Goal: Transaction & Acquisition: Book appointment/travel/reservation

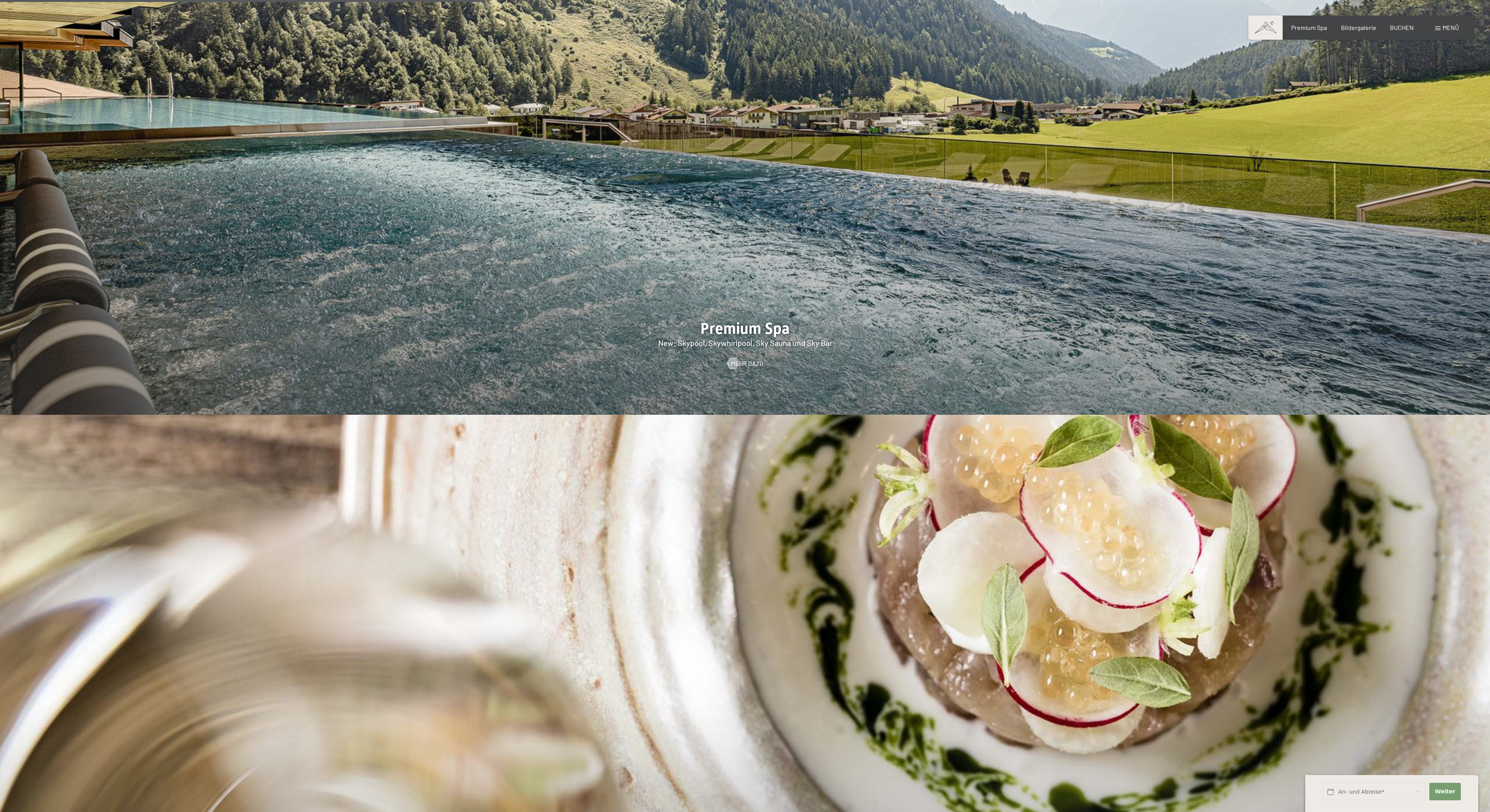
scroll to position [2115, 0]
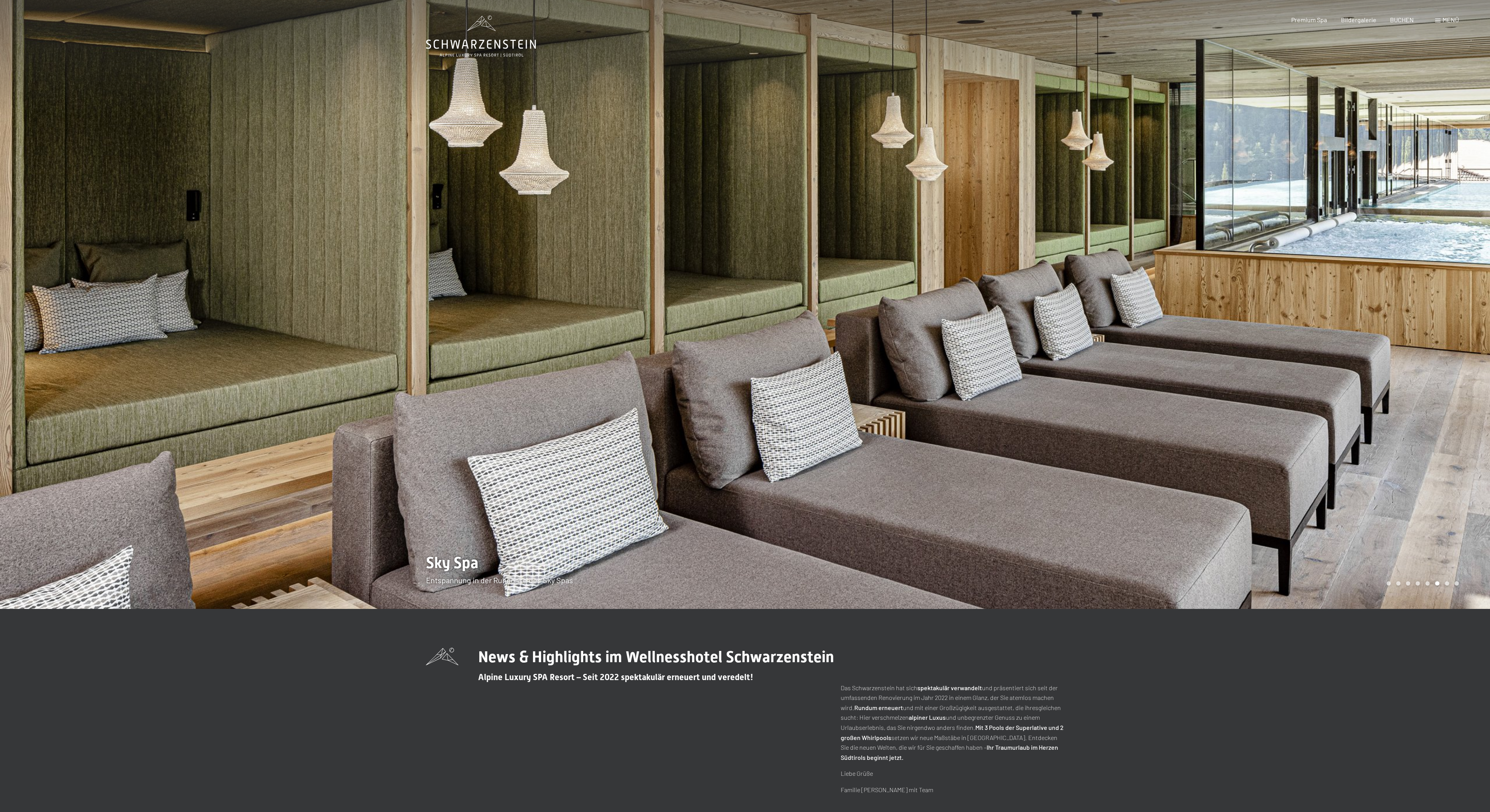
click at [855, 425] on div at bounding box center [1117, 304] width 745 height 609
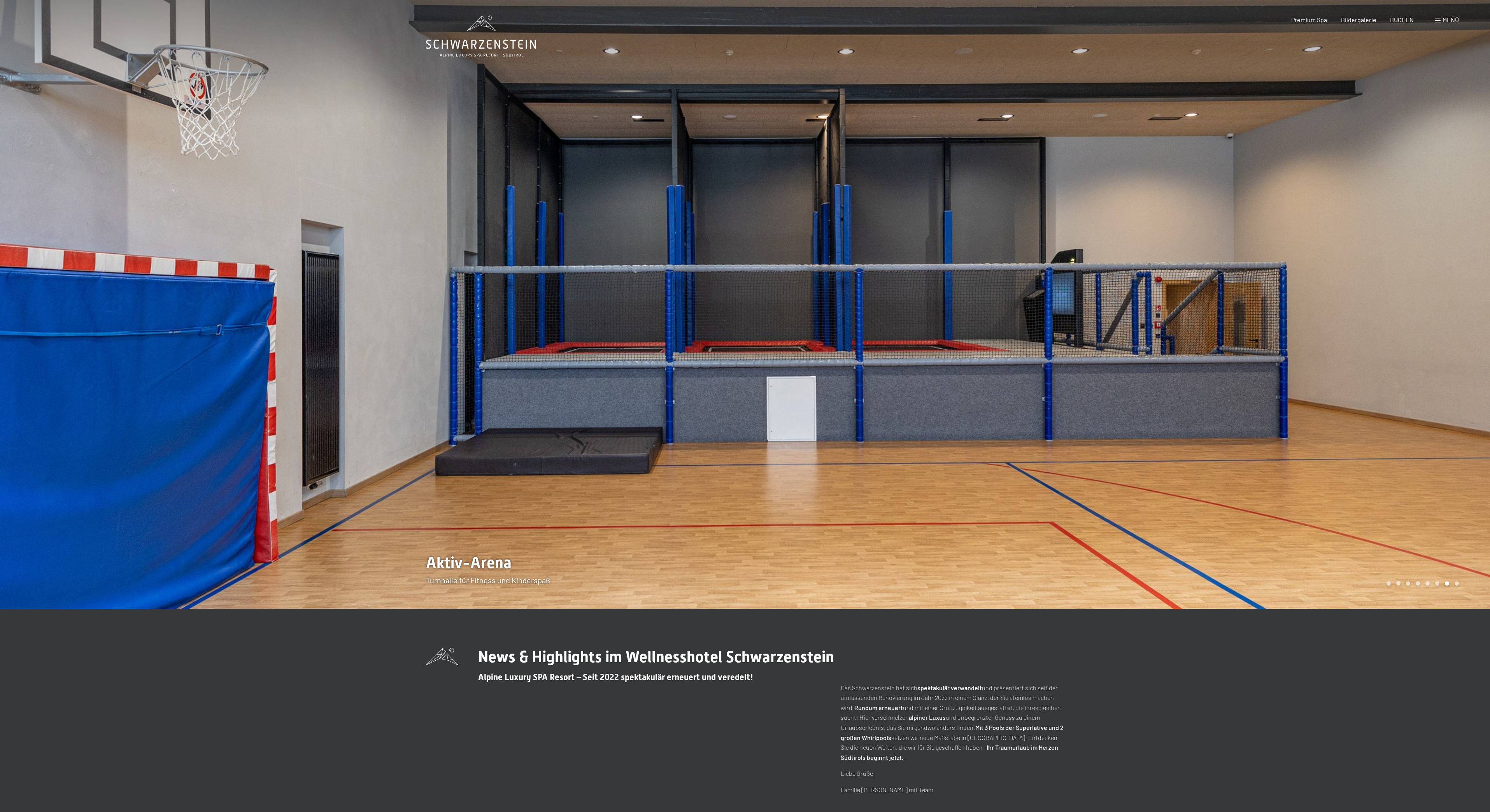
click at [853, 428] on div at bounding box center [1117, 304] width 745 height 609
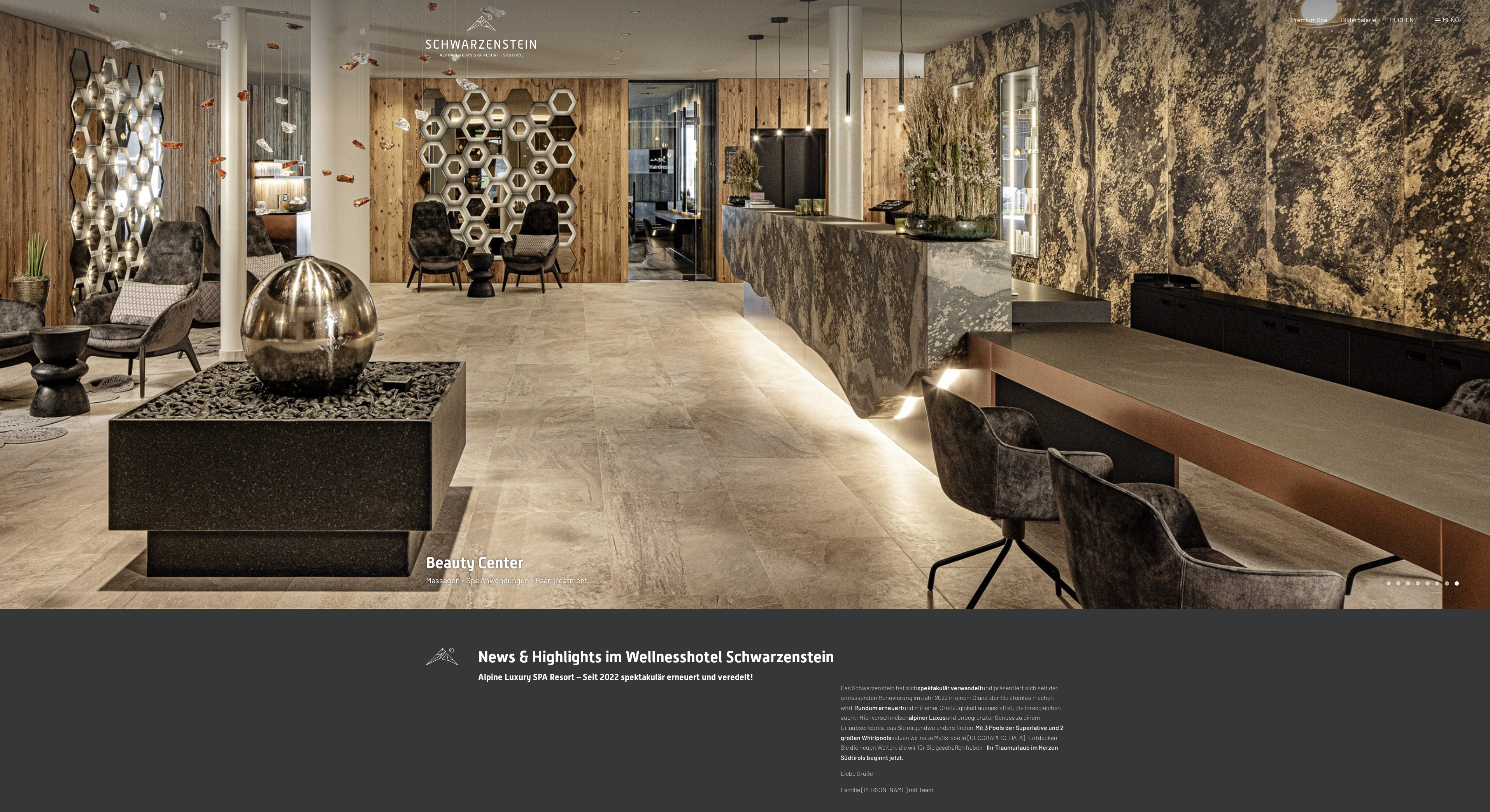
click at [853, 429] on div at bounding box center [1117, 304] width 745 height 609
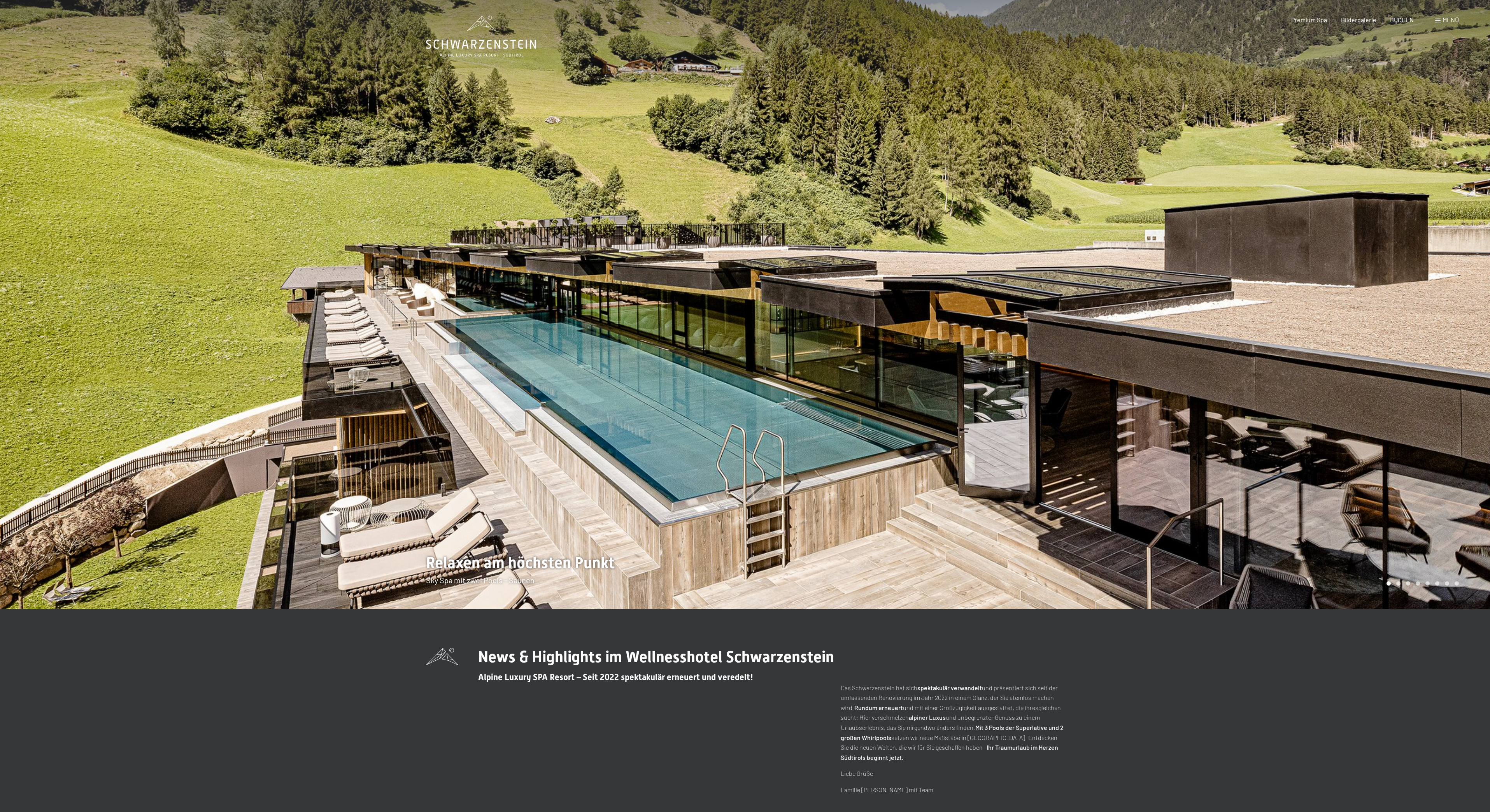
click at [853, 430] on div at bounding box center [1117, 304] width 745 height 609
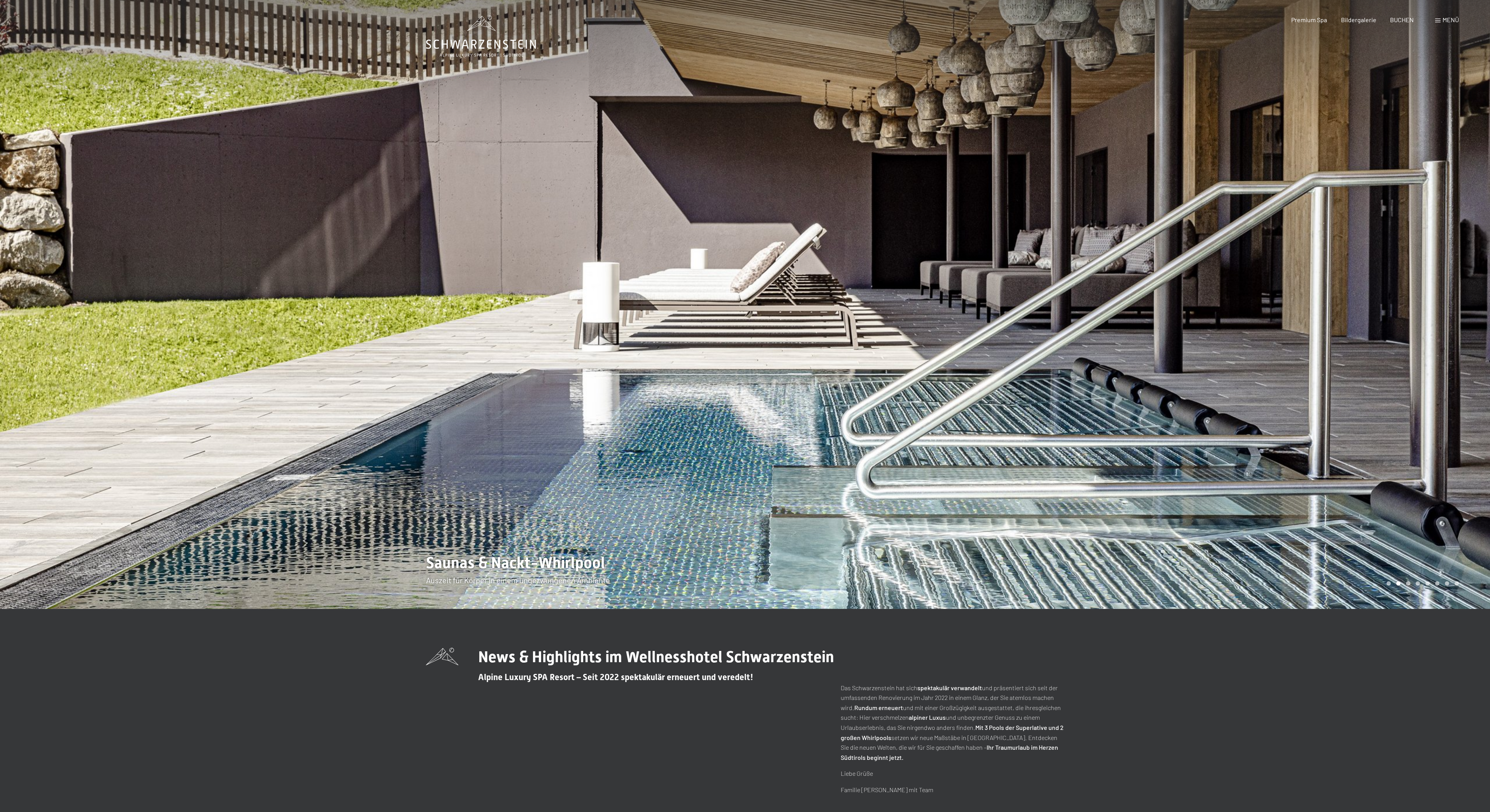
click at [853, 430] on div at bounding box center [1117, 304] width 745 height 609
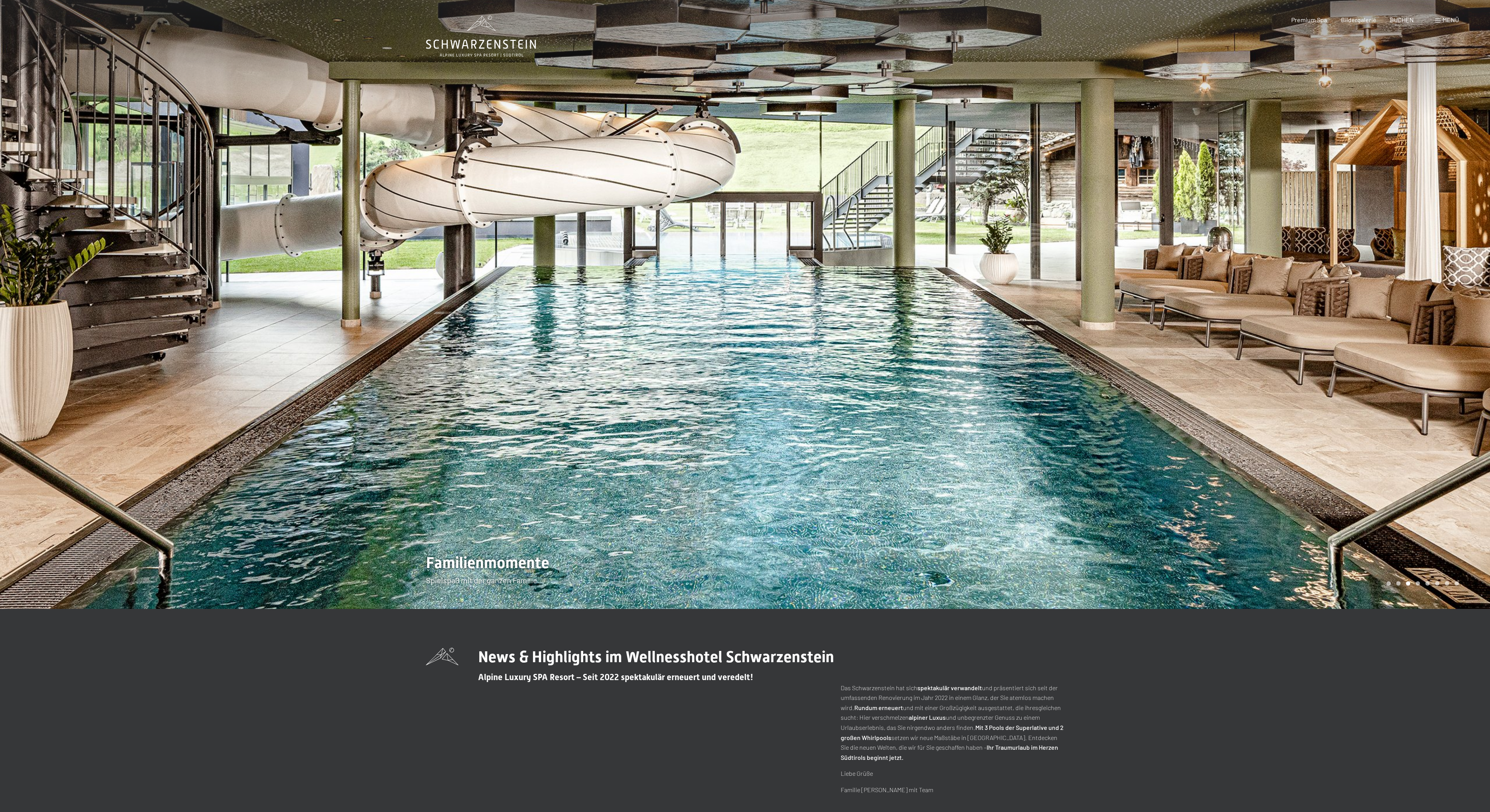
click at [853, 430] on div at bounding box center [1117, 304] width 745 height 609
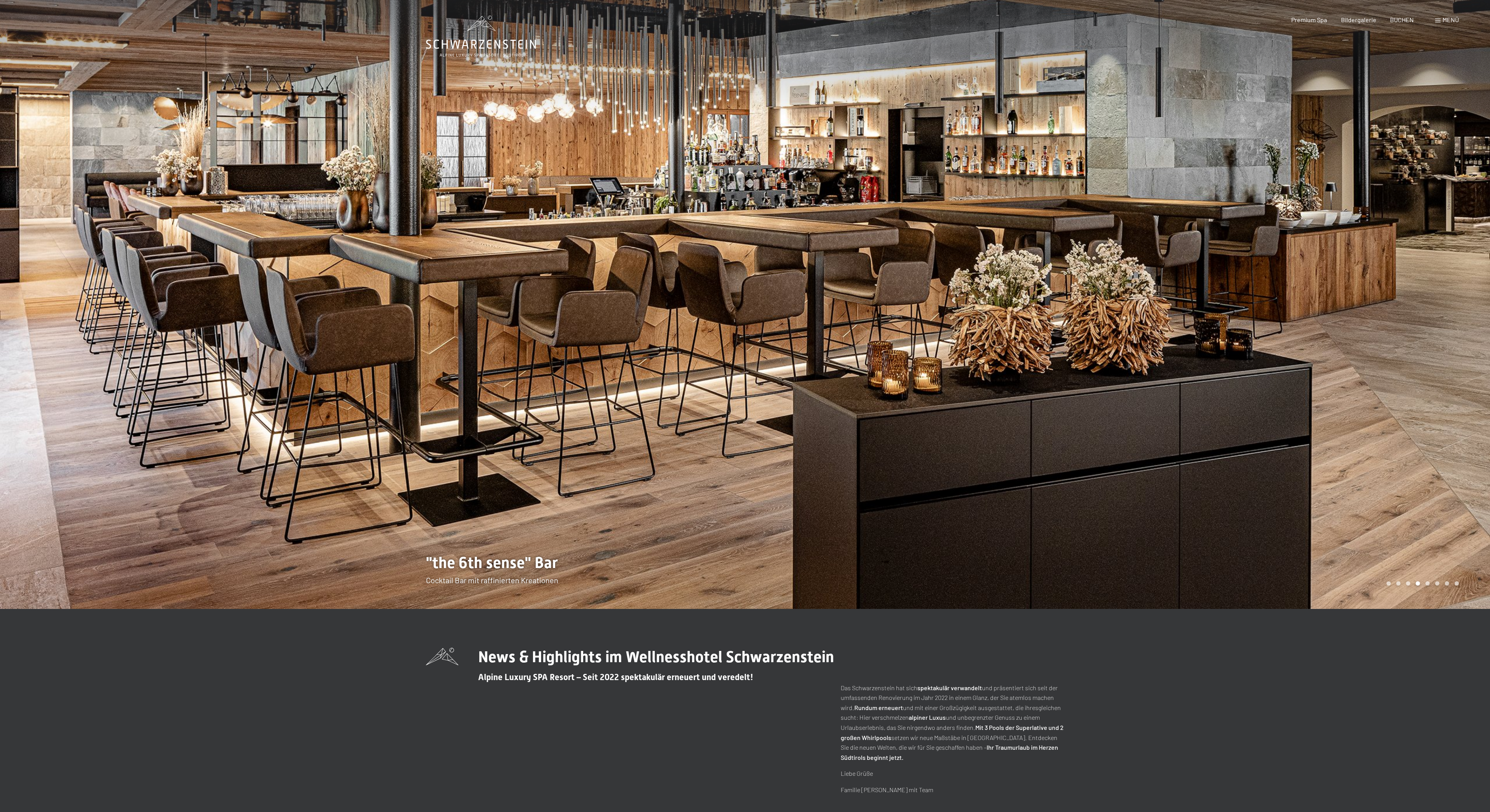
click at [853, 430] on div at bounding box center [1117, 304] width 745 height 609
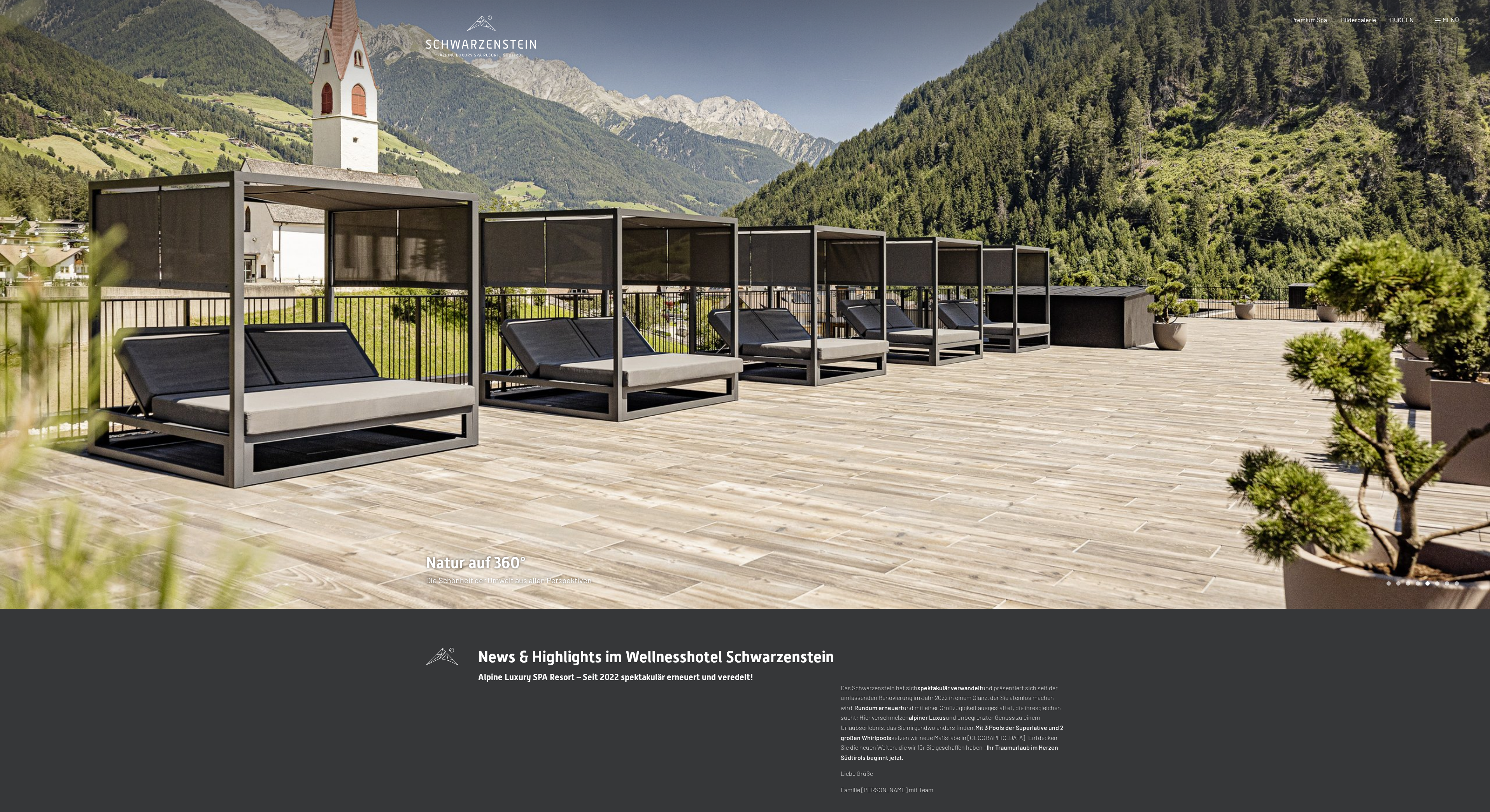
click at [853, 430] on div at bounding box center [1117, 304] width 745 height 609
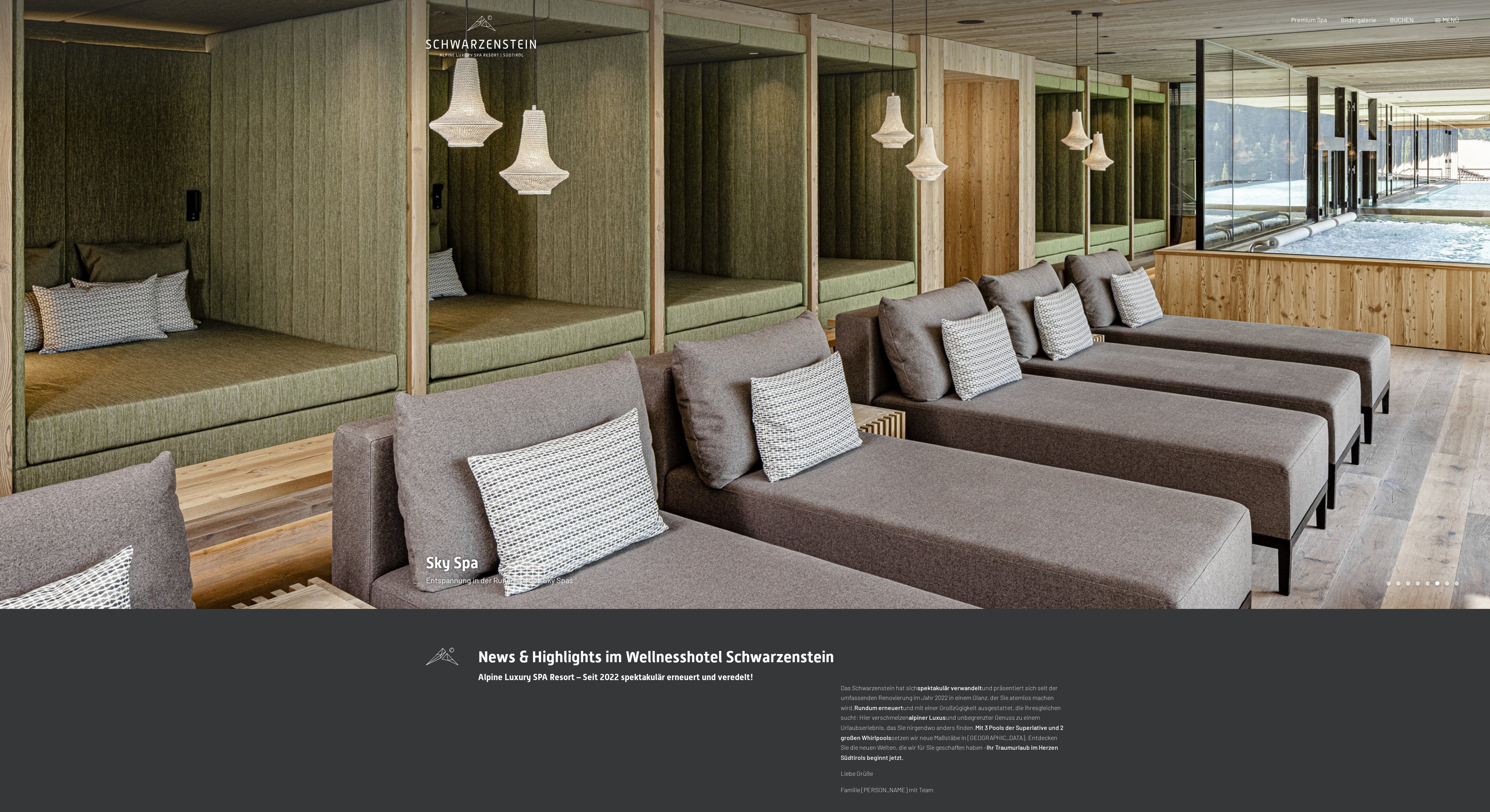
drag, startPoint x: 1351, startPoint y: 415, endPoint x: 1344, endPoint y: 429, distance: 15.7
click at [1352, 416] on div at bounding box center [1117, 304] width 745 height 609
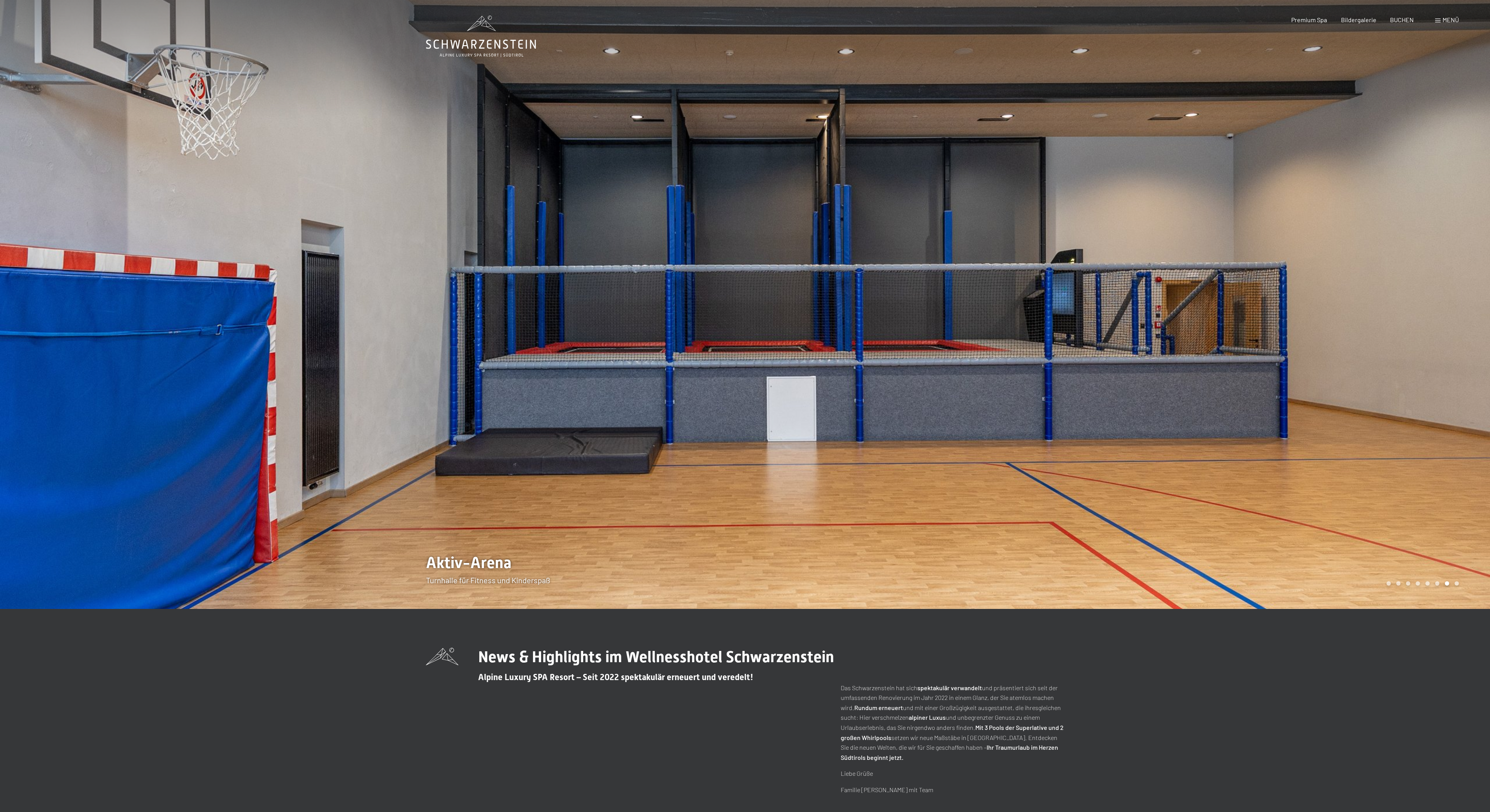
click at [1454, 118] on div at bounding box center [1117, 304] width 745 height 609
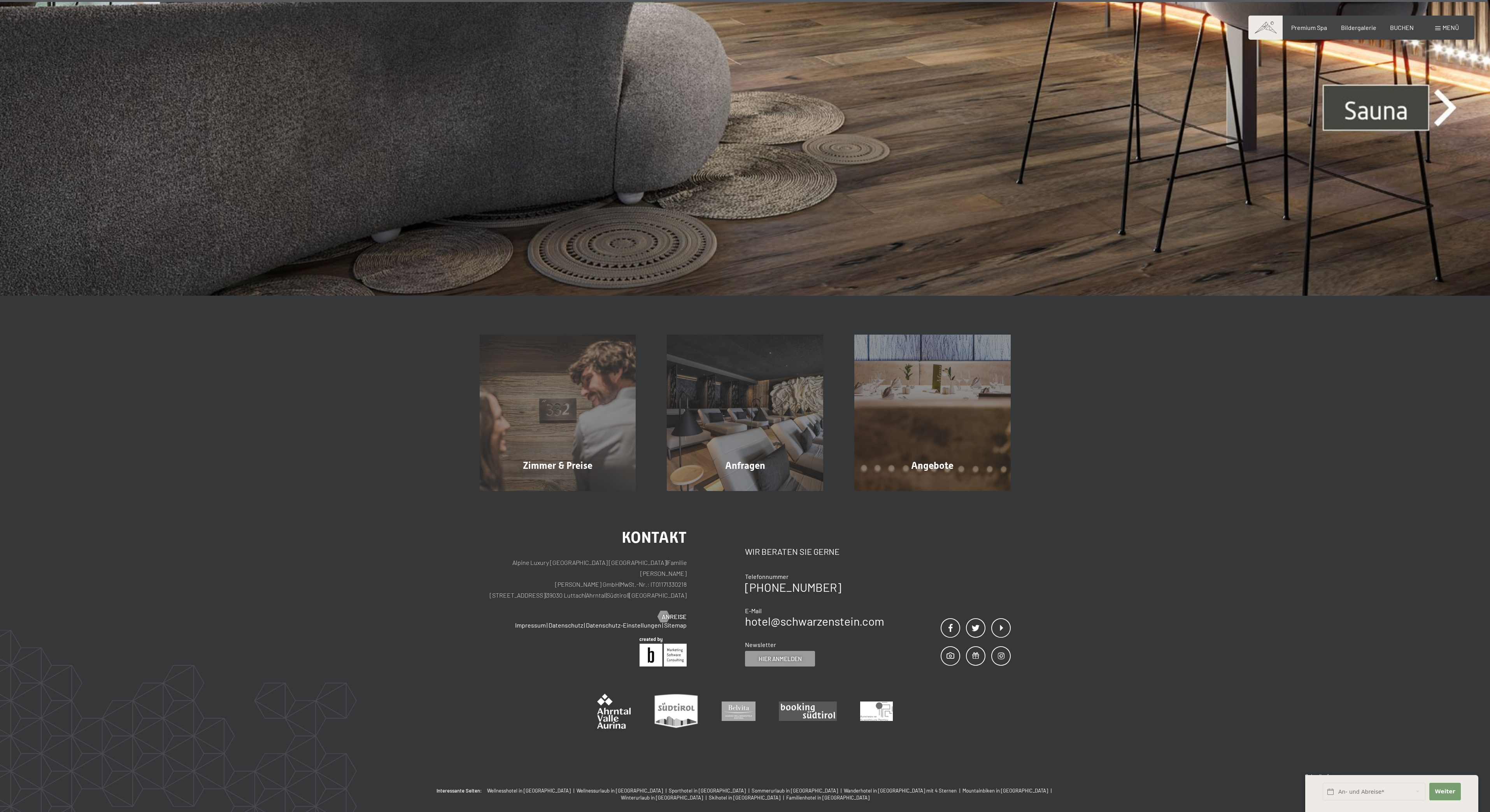
scroll to position [5452, 0]
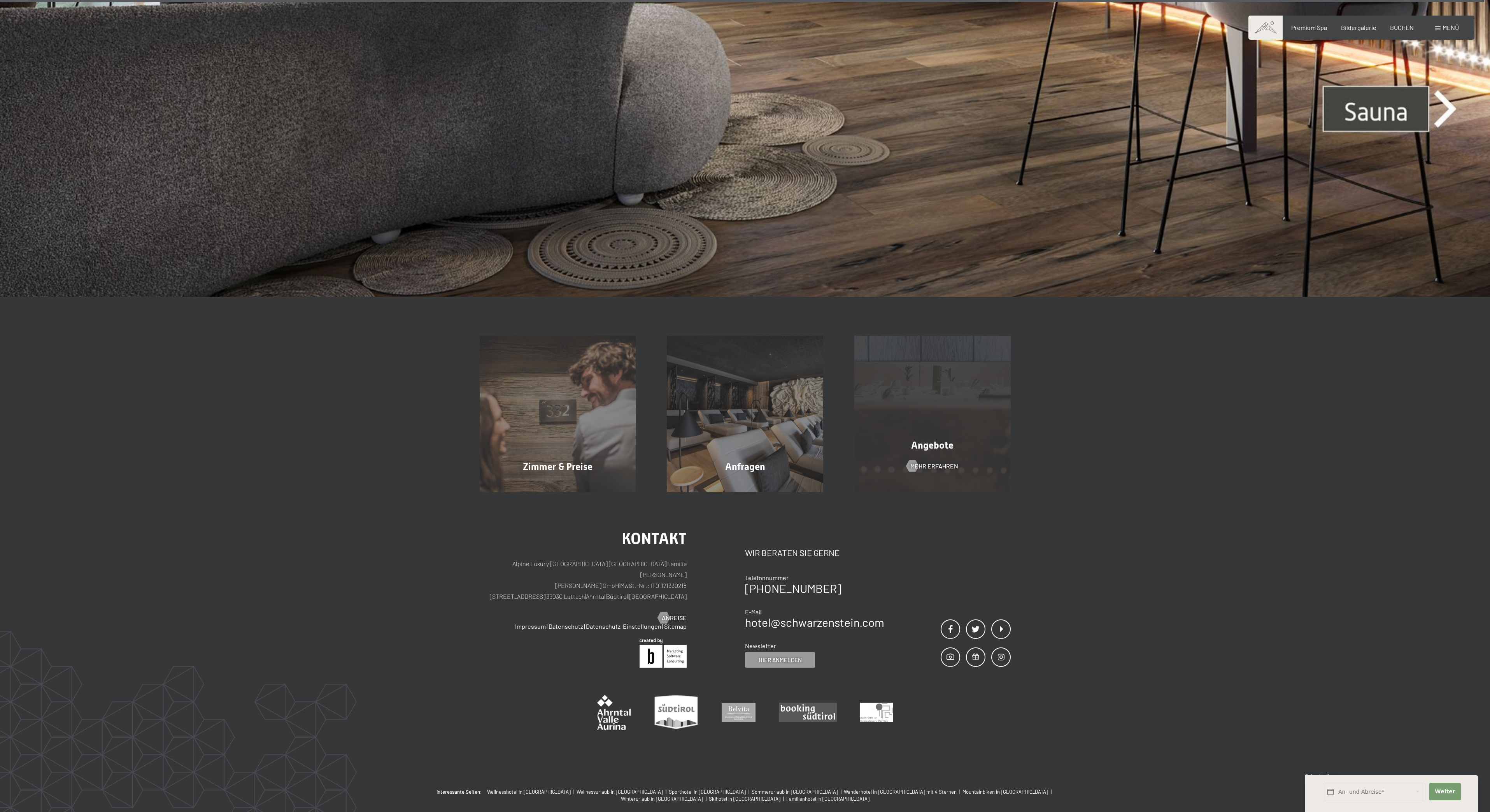
click at [895, 395] on div "Angebote Mehr erfahren" at bounding box center [932, 413] width 187 height 156
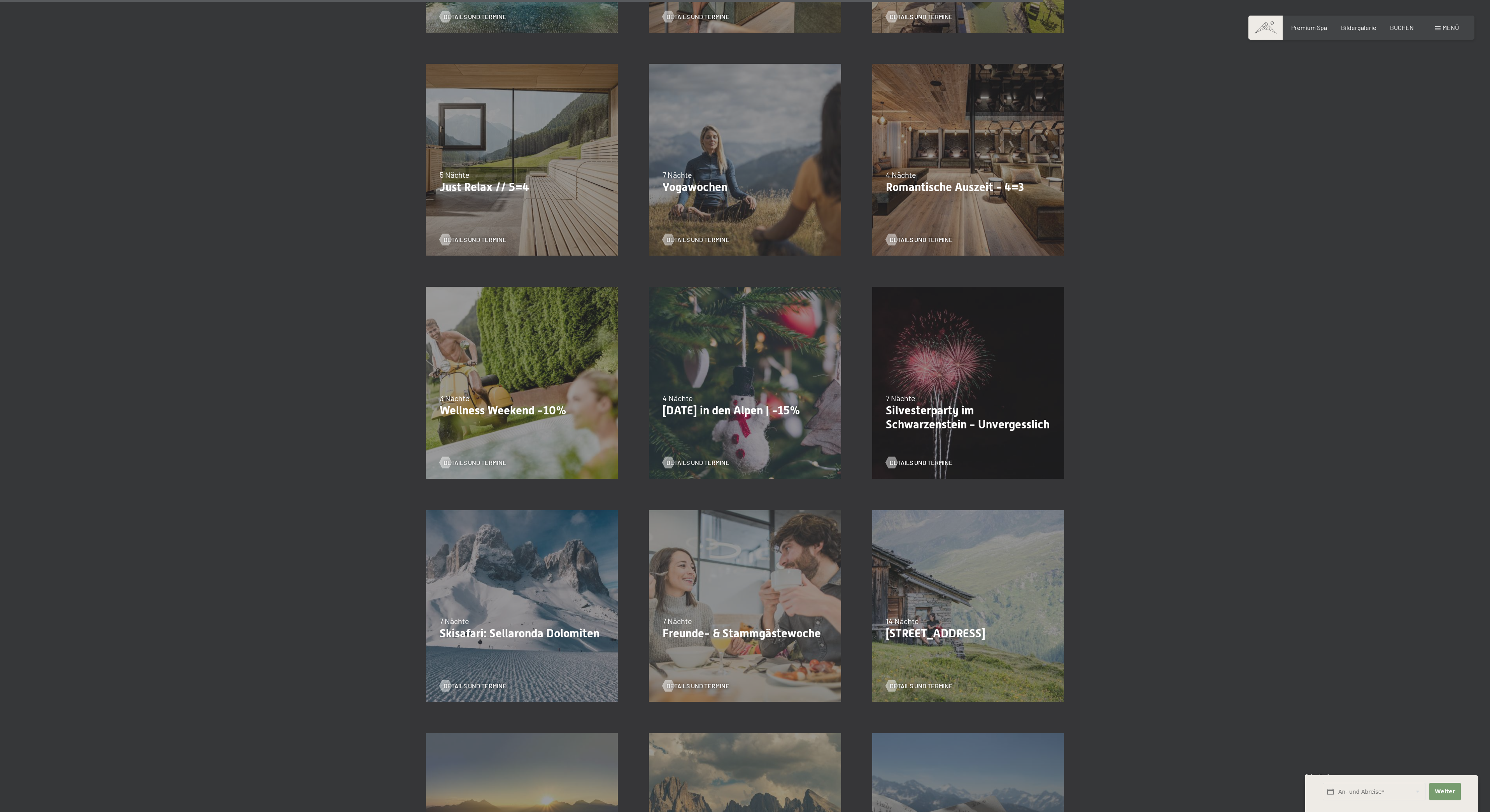
scroll to position [1121, 0]
